Goal: Task Accomplishment & Management: Manage account settings

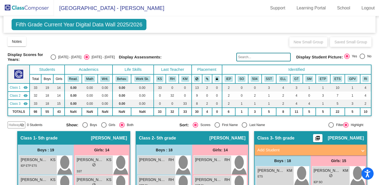
scroll to position [131, 0]
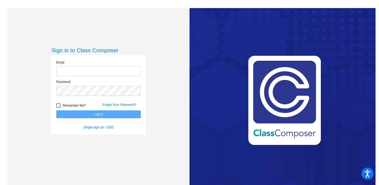
type input "[EMAIL_ADDRESS][DOMAIN_NAME]"
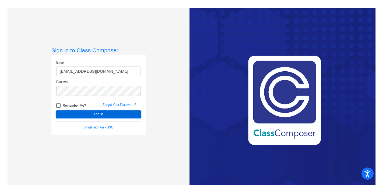
click at [115, 114] on button "Log In" at bounding box center [98, 114] width 85 height 8
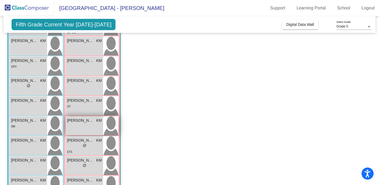
scroll to position [70, 0]
drag, startPoint x: 90, startPoint y: 120, endPoint x: 67, endPoint y: 122, distance: 22.9
click at [67, 122] on span "[PERSON_NAME]" at bounding box center [80, 120] width 27 height 6
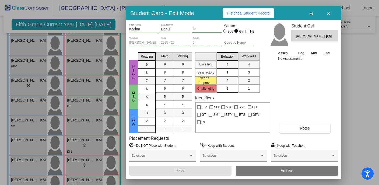
click at [344, 85] on div at bounding box center [189, 92] width 379 height 185
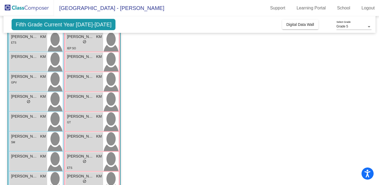
scroll to position [0, 0]
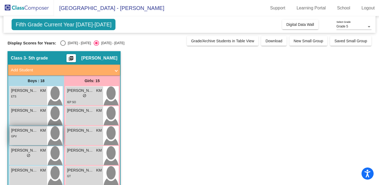
click at [27, 133] on span "[PERSON_NAME]" at bounding box center [24, 131] width 27 height 6
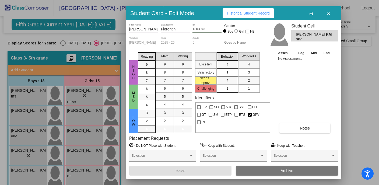
click at [355, 114] on div at bounding box center [189, 92] width 379 height 185
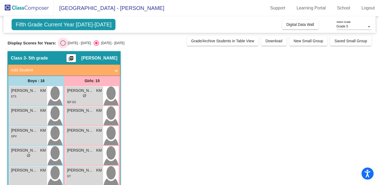
click at [71, 42] on div "[DATE] - [DATE]" at bounding box center [78, 43] width 25 height 5
click at [63, 46] on input "[DATE] - [DATE]" at bounding box center [63, 46] width 0 height 0
radio input "true"
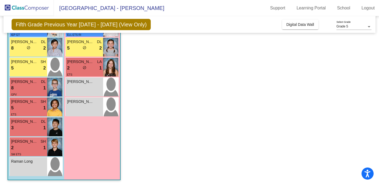
scroll to position [269, 0]
